Goal: Information Seeking & Learning: Understand process/instructions

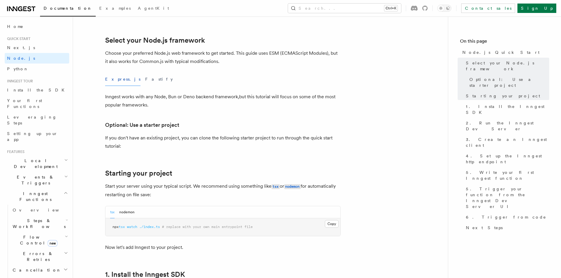
scroll to position [118, 0]
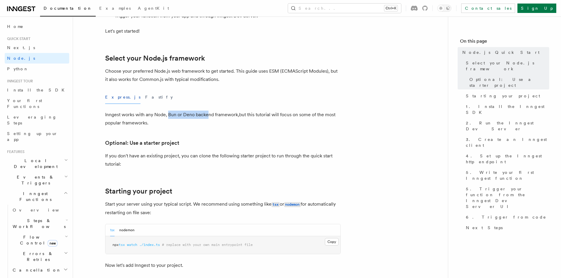
drag, startPoint x: 177, startPoint y: 119, endPoint x: 230, endPoint y: 119, distance: 53.3
click at [226, 119] on p "Inngest works with any Node, Bun or Deno backend framework,but this tutorial wi…" at bounding box center [223, 119] width 236 height 16
click at [277, 121] on p "Inngest works with any Node, Bun or Deno backend framework,but this tutorial wi…" at bounding box center [223, 119] width 236 height 16
click at [487, 104] on span "1. Install the Inngest SDK" at bounding box center [507, 110] width 83 height 12
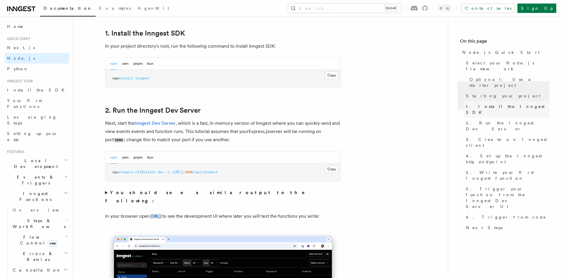
scroll to position [378, 0]
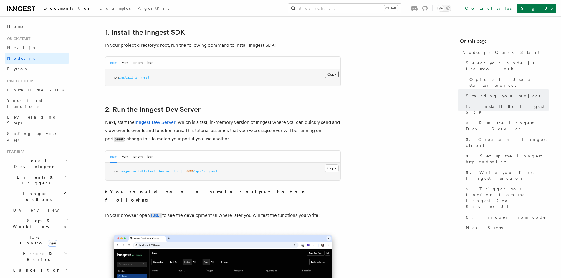
click at [330, 75] on button "Copy Copied" at bounding box center [332, 75] width 14 height 8
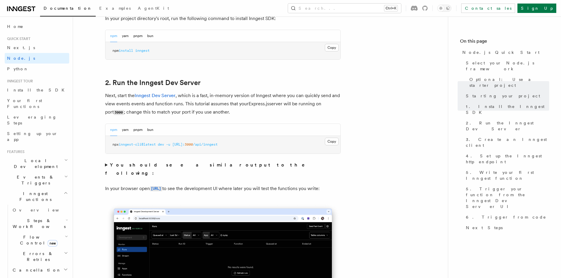
scroll to position [408, 0]
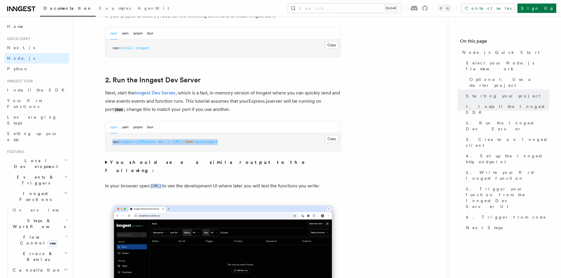
drag, startPoint x: 206, startPoint y: 145, endPoint x: 295, endPoint y: 142, distance: 88.7
click at [295, 142] on pre "npx inngest-cli@latest dev -u [URL]: 3000 /api/inngest" at bounding box center [222, 142] width 235 height 18
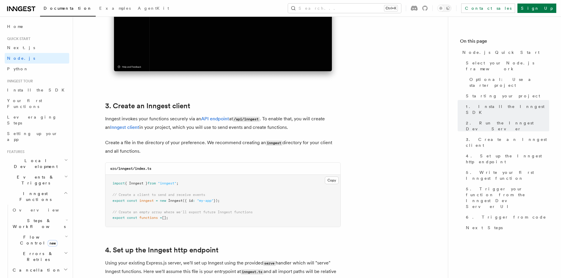
scroll to position [673, 0]
click at [333, 180] on button "Copy Copied" at bounding box center [332, 180] width 14 height 8
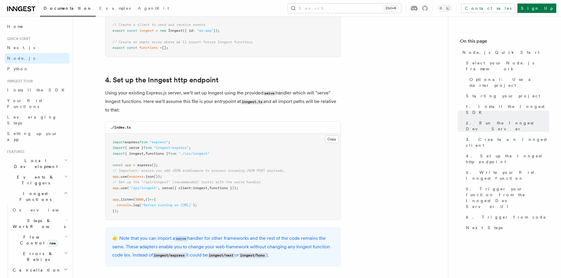
scroll to position [849, 0]
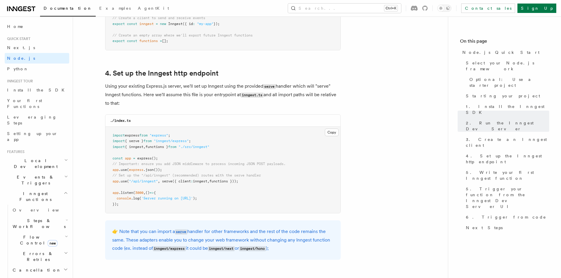
drag, startPoint x: 191, startPoint y: 183, endPoint x: 305, endPoint y: 181, distance: 114.6
click at [305, 181] on pre "import express from "express" ; import { serve } from "inngest/express" ; impor…" at bounding box center [222, 170] width 235 height 87
drag, startPoint x: 203, startPoint y: 142, endPoint x: 91, endPoint y: 139, distance: 112.0
copy span "import { serve } from "inngest/express" ;"
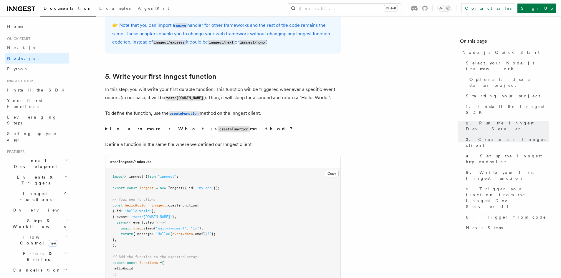
scroll to position [1085, 0]
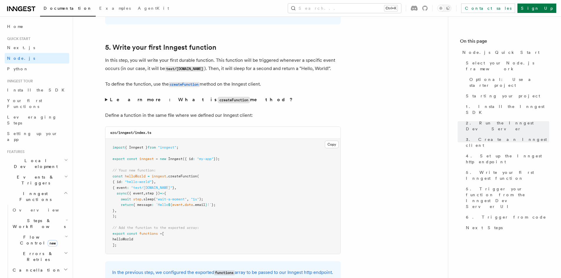
click at [331, 140] on pre "import { Inngest } from "inngest" ; export const inngest = new Inngest ({ id : …" at bounding box center [222, 196] width 235 height 115
click at [332, 143] on button "Copy Copied" at bounding box center [332, 145] width 14 height 8
click at [331, 146] on button "Copy Copied" at bounding box center [332, 145] width 14 height 8
click at [332, 144] on button "Copy Copied" at bounding box center [332, 145] width 14 height 8
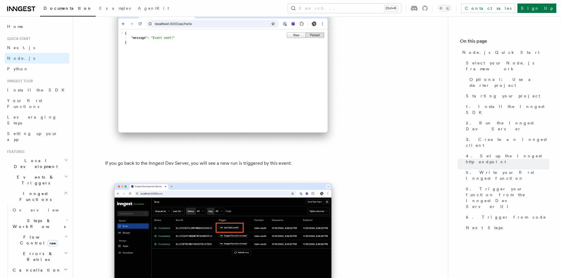
scroll to position [3249, 0]
